Goal: Use online tool/utility: Utilize a website feature to perform a specific function

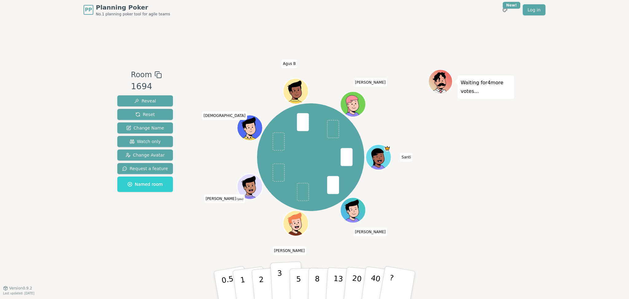
click at [278, 292] on p "3" at bounding box center [280, 284] width 7 height 33
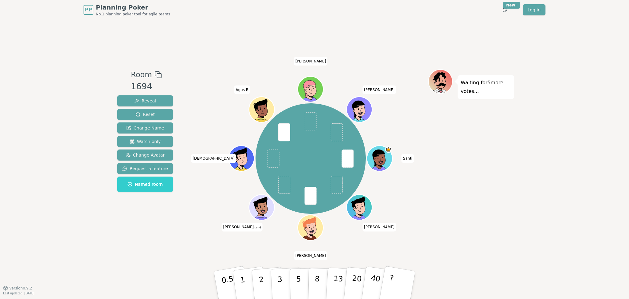
drag, startPoint x: 281, startPoint y: 279, endPoint x: 209, endPoint y: 270, distance: 73.1
click at [281, 279] on p "3" at bounding box center [280, 291] width 7 height 33
click at [283, 290] on button "3" at bounding box center [286, 285] width 33 height 48
click at [129, 273] on div "Room 1694 Reveal Reset Change Name Watch only Change Avatar Request a feature N…" at bounding box center [314, 154] width 399 height 268
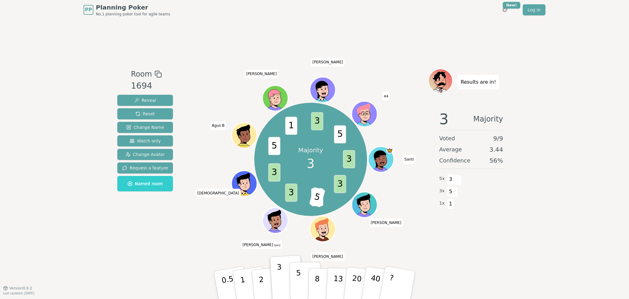
click at [298, 283] on p "5" at bounding box center [298, 284] width 5 height 33
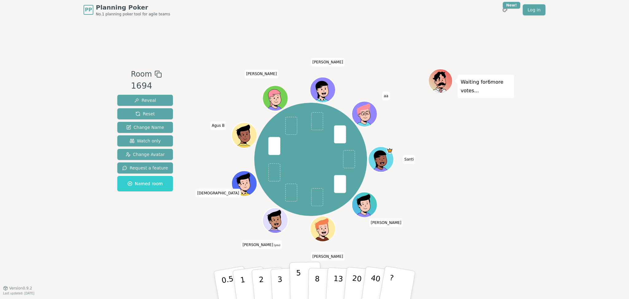
click at [298, 277] on p "5" at bounding box center [298, 284] width 5 height 33
click at [300, 284] on p "5" at bounding box center [298, 284] width 5 height 33
click at [301, 285] on button "5" at bounding box center [306, 284] width 32 height 47
click at [554, 184] on div "PP Planning Poker No.1 planning poker tool for agile teams Toggle theme New! Lo…" at bounding box center [314, 149] width 629 height 299
click at [295, 288] on button "5" at bounding box center [306, 284] width 32 height 47
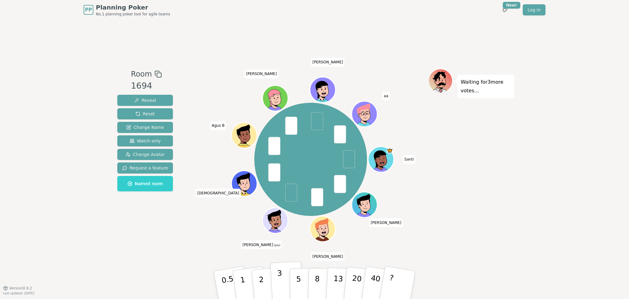
click at [284, 273] on button "3" at bounding box center [286, 285] width 33 height 48
click at [79, 219] on div "PP Planning Poker No.1 planning poker tool for agile teams Toggle theme New! Lo…" at bounding box center [314, 149] width 629 height 299
click at [282, 290] on p "3" at bounding box center [280, 284] width 7 height 33
click at [128, 275] on div "Room 1694 Reveal Reset Change Name Watch only Change Avatar Request a feature N…" at bounding box center [314, 154] width 399 height 268
click at [306, 288] on button "5" at bounding box center [306, 284] width 32 height 47
